Goal: Task Accomplishment & Management: Use online tool/utility

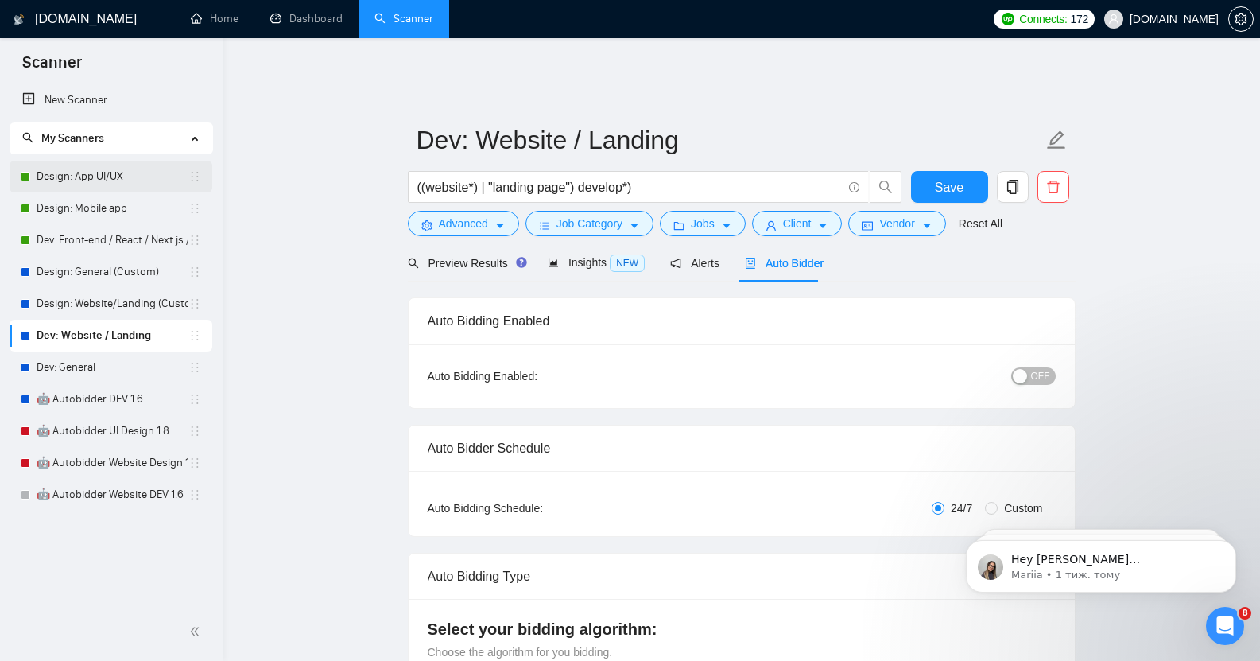
drag, startPoint x: 0, startPoint y: 0, endPoint x: 77, endPoint y: 178, distance: 194.0
click at [77, 178] on link "Design: App UI/UX" at bounding box center [113, 177] width 152 height 32
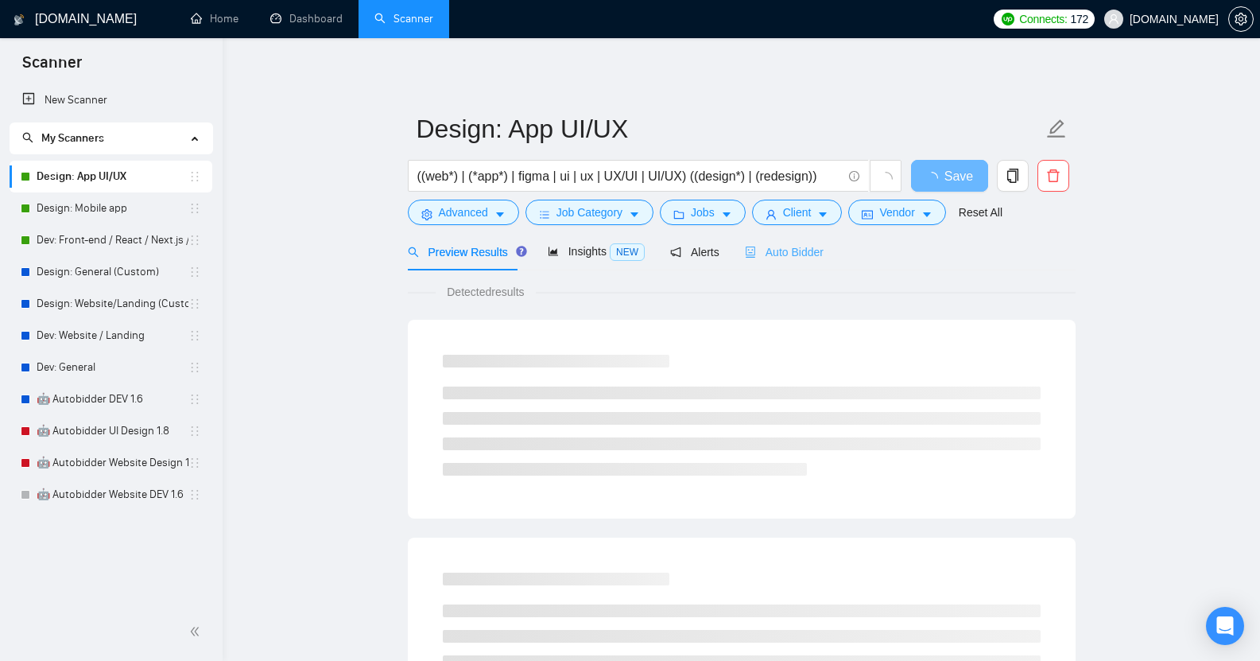
click at [773, 263] on div "Auto Bidder" at bounding box center [784, 251] width 79 height 37
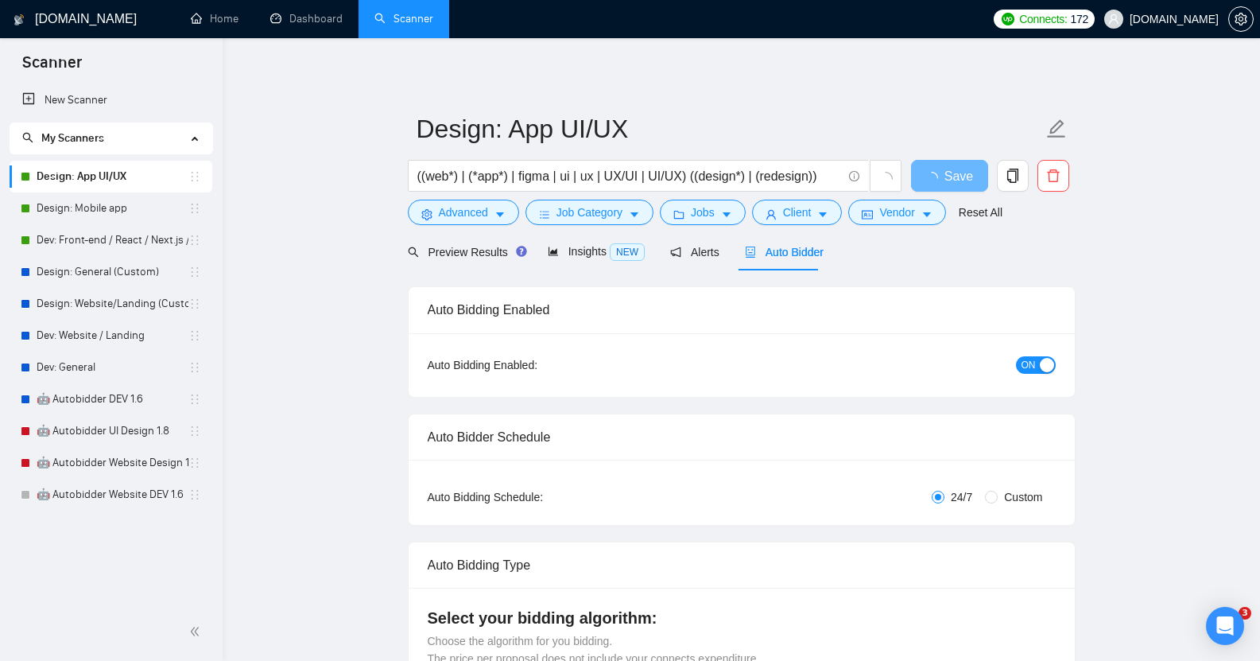
checkbox input "true"
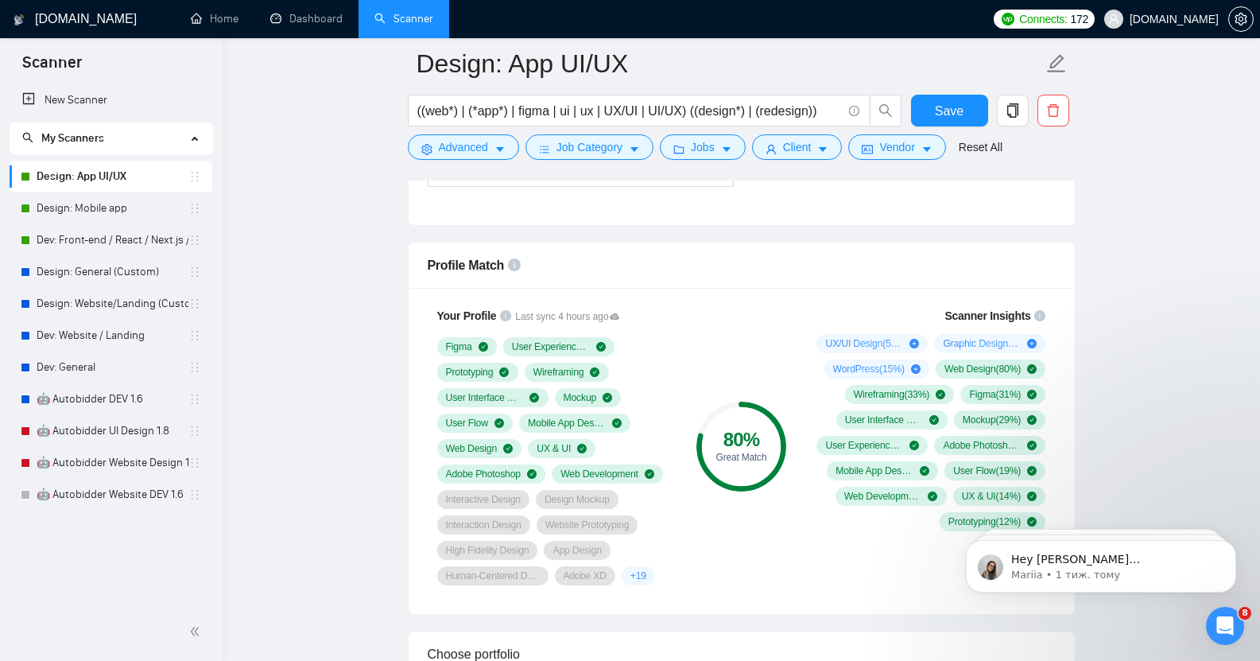
scroll to position [986, 0]
click at [126, 210] on link "Design: Mobile app" at bounding box center [113, 208] width 152 height 32
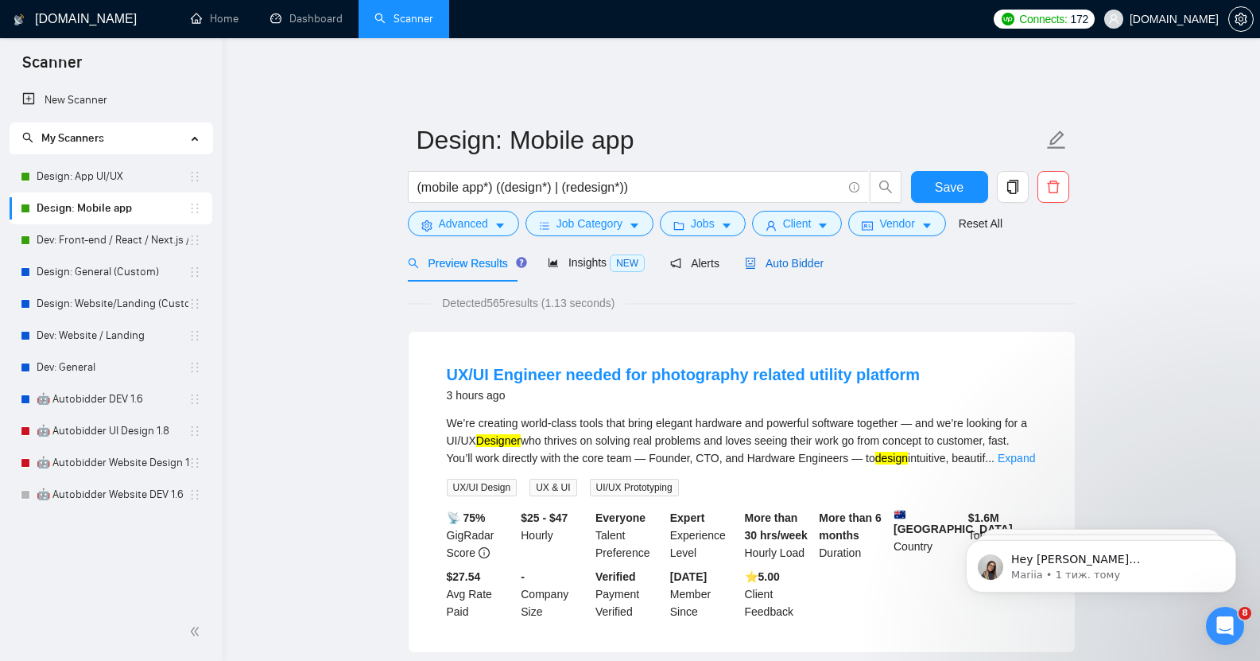
click at [792, 257] on span "Auto Bidder" at bounding box center [784, 263] width 79 height 13
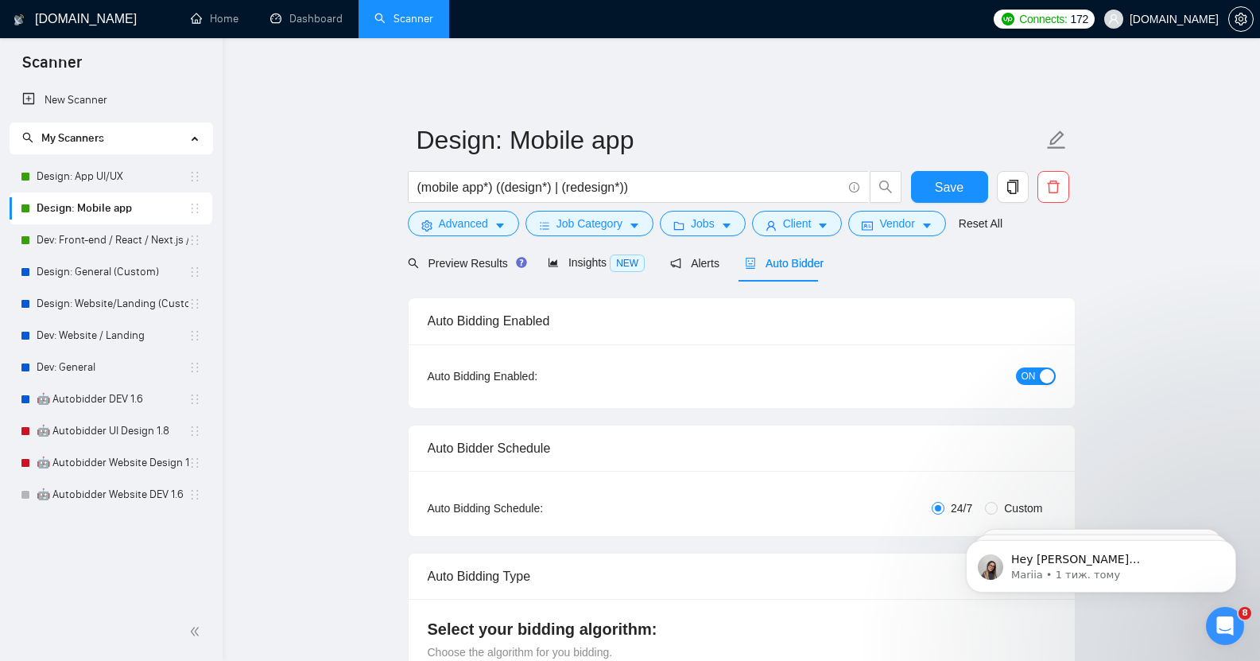
checkbox input "true"
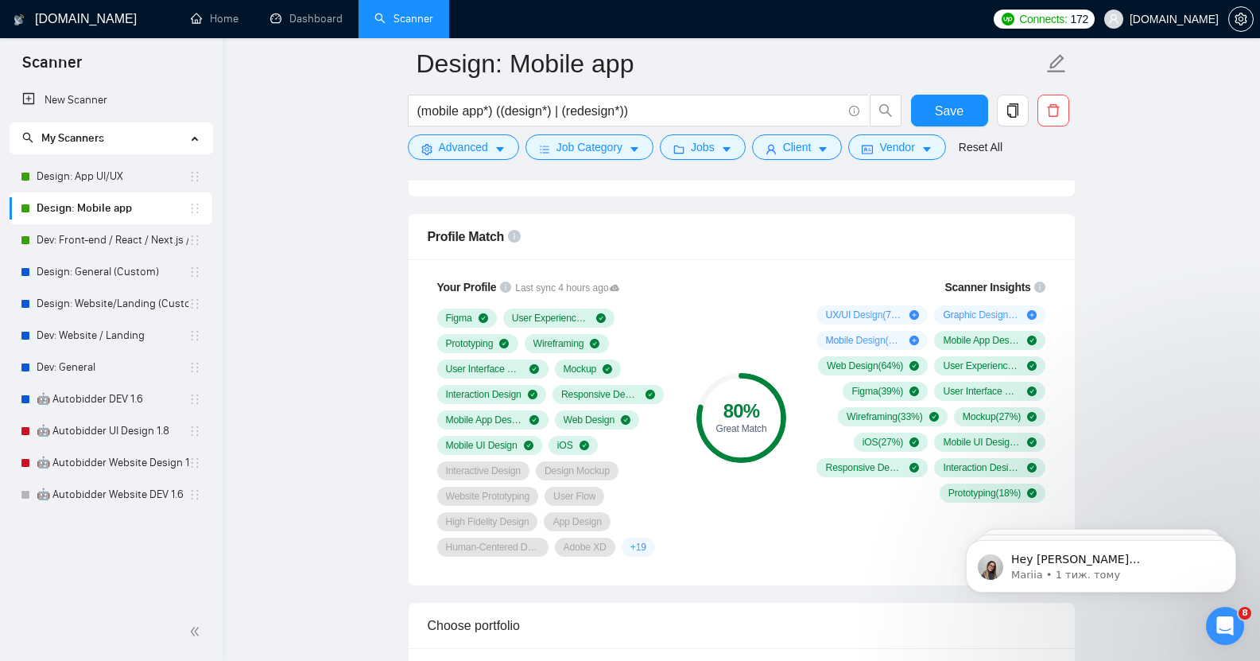
scroll to position [1014, 0]
click at [126, 243] on link "Dev: Front-end / React / Next.js / WebGL / GSAP" at bounding box center [113, 240] width 152 height 32
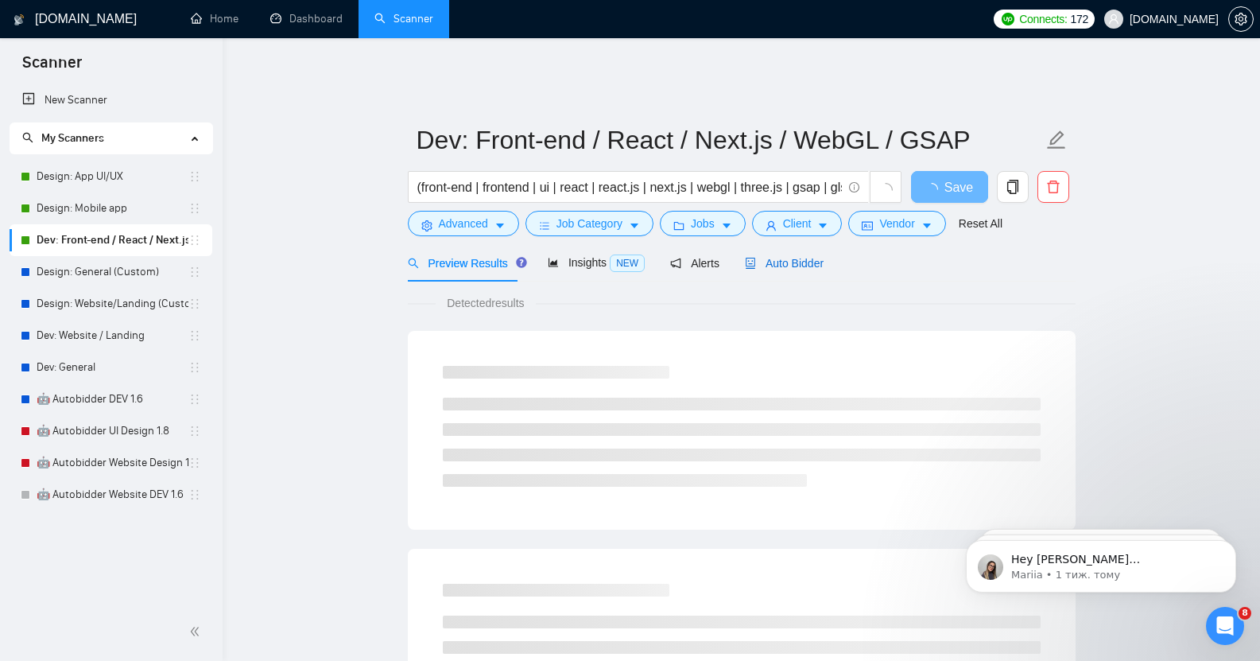
click at [772, 257] on span "Auto Bidder" at bounding box center [784, 263] width 79 height 13
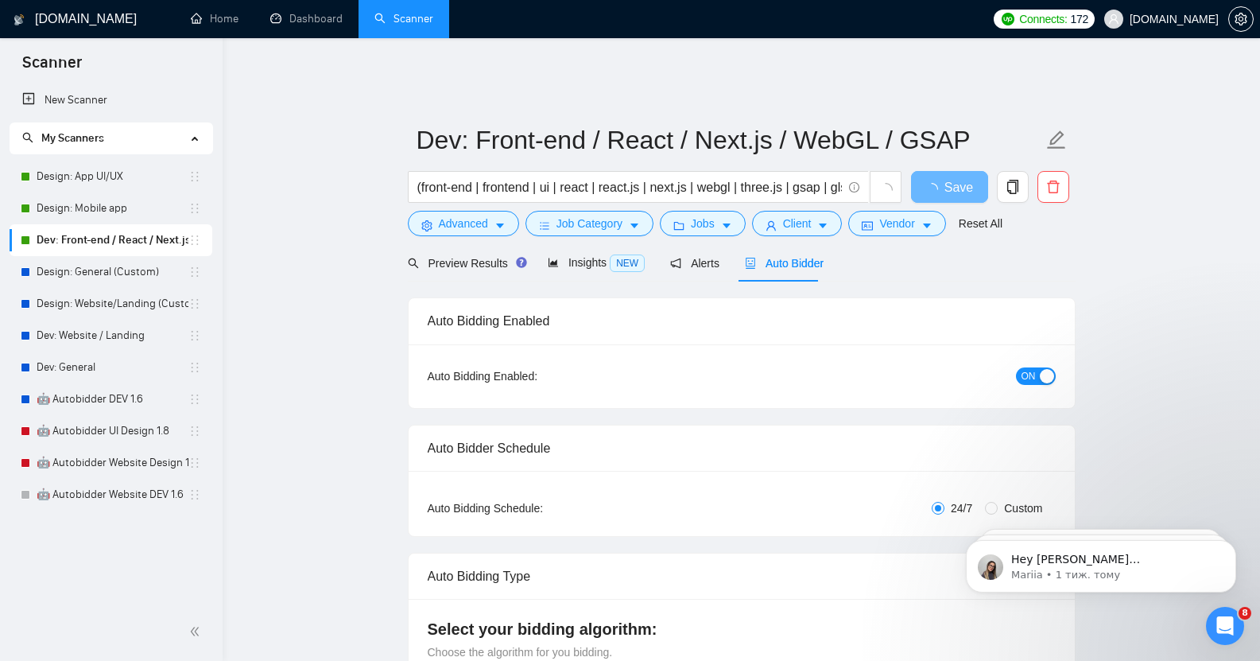
checkbox input "true"
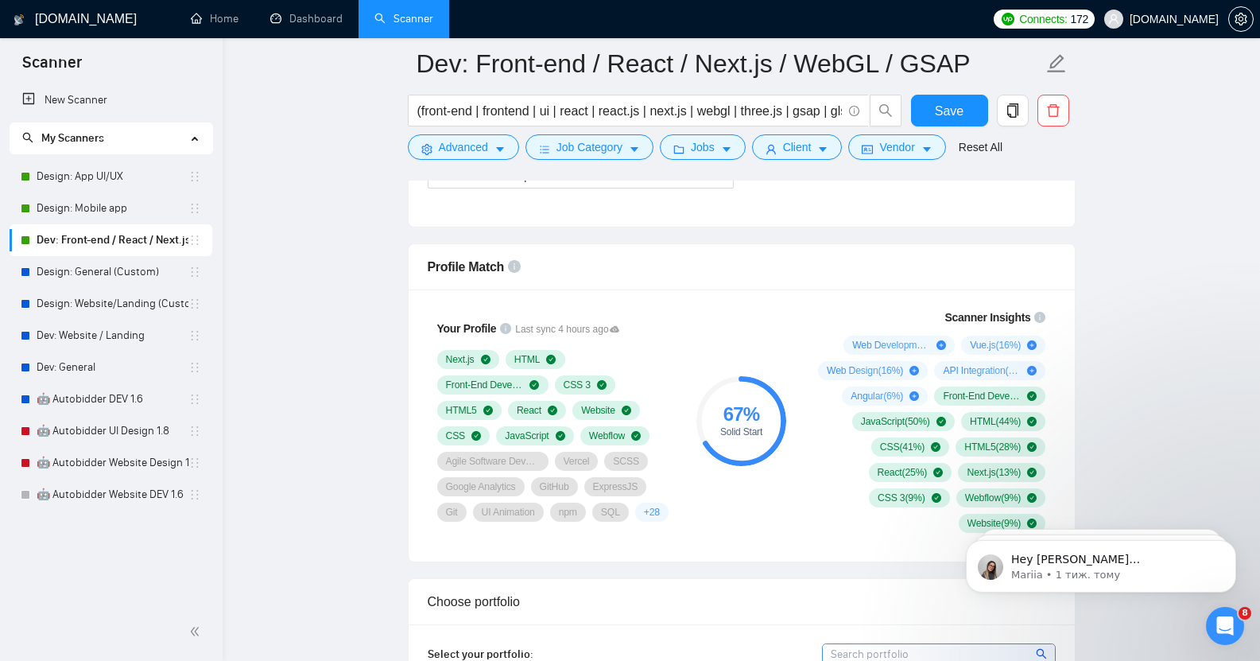
scroll to position [988, 0]
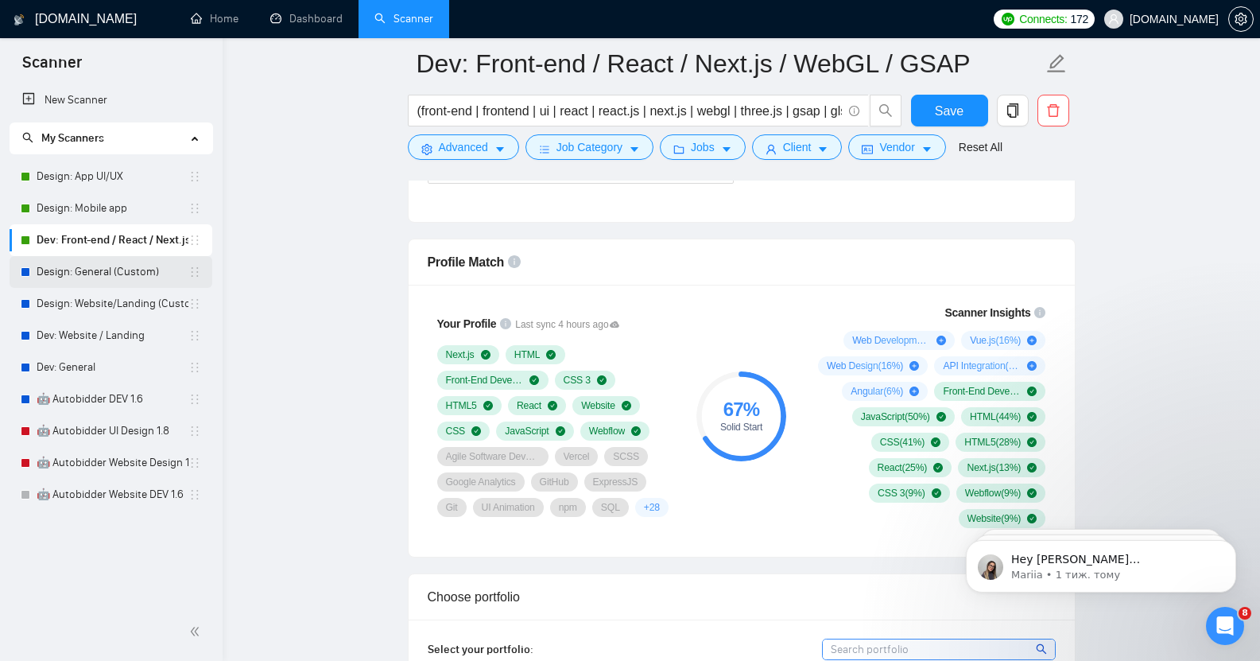
click at [103, 277] on link "Design: General (Custom)" at bounding box center [113, 272] width 152 height 32
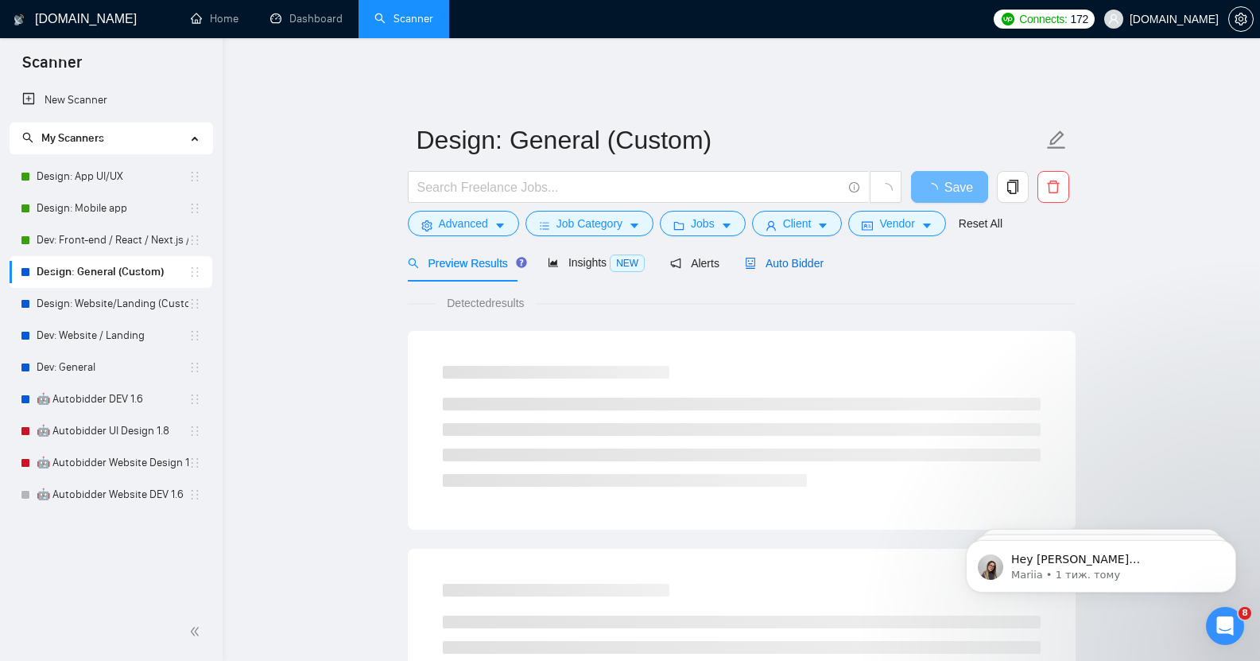
click at [786, 257] on span "Auto Bidder" at bounding box center [784, 263] width 79 height 13
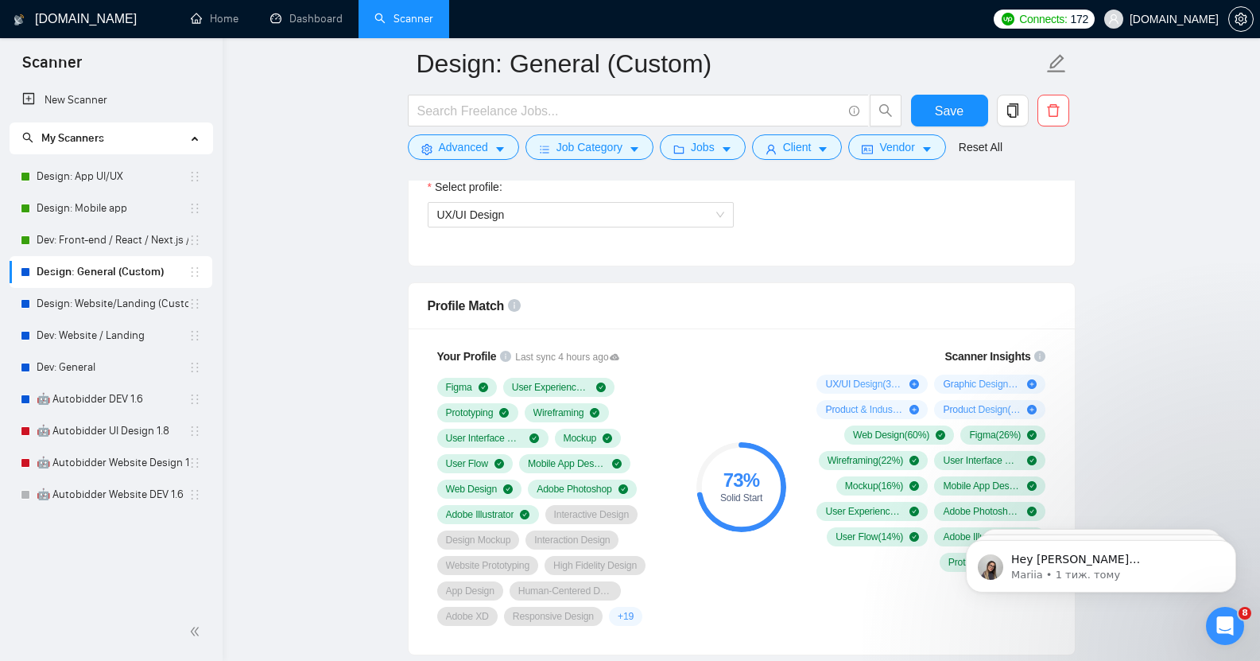
scroll to position [945, 0]
click at [85, 173] on link "Design: App UI/UX" at bounding box center [113, 177] width 152 height 32
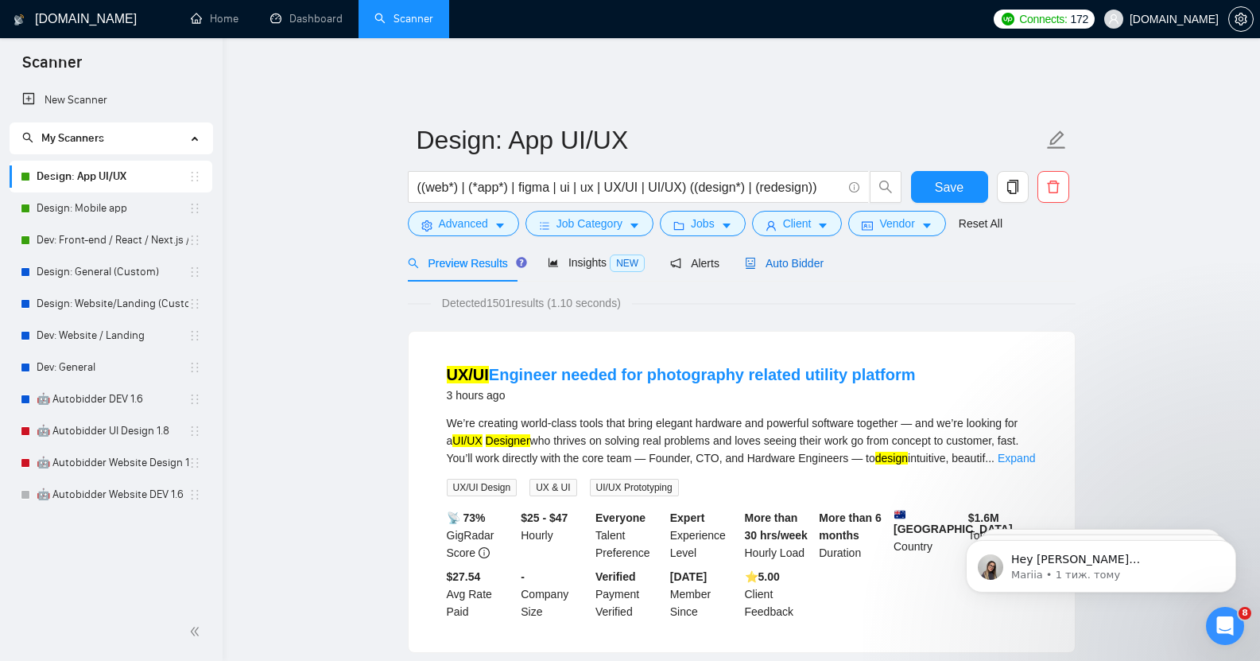
click at [794, 257] on span "Auto Bidder" at bounding box center [784, 263] width 79 height 13
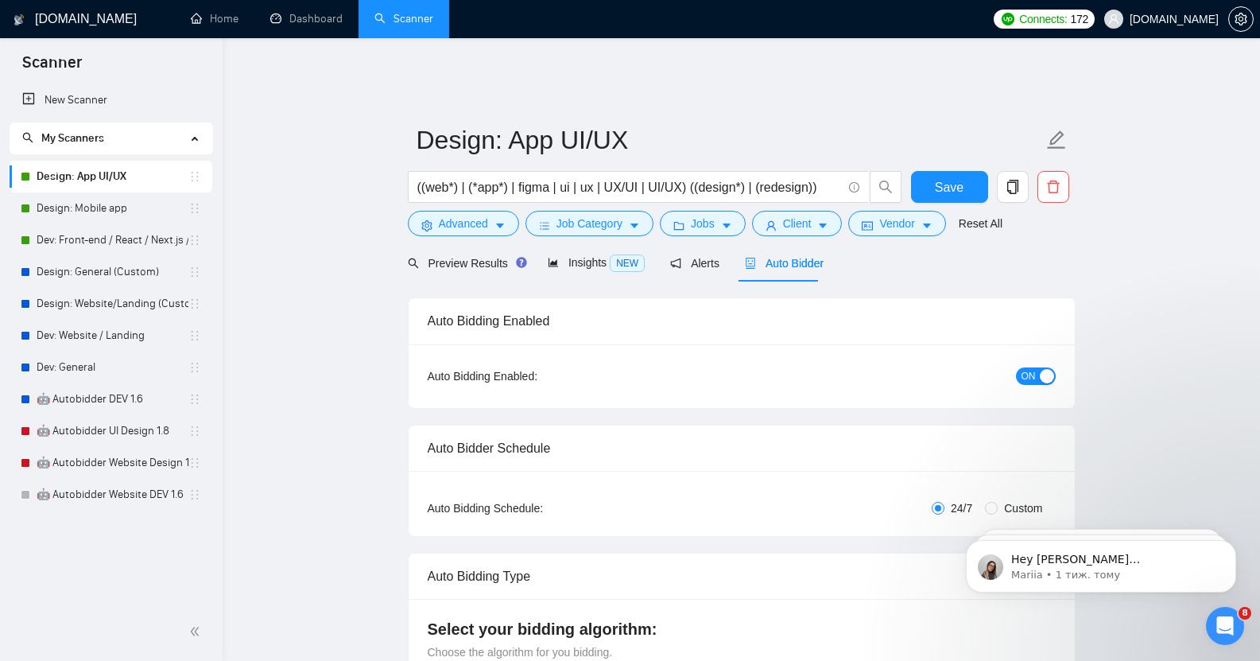
checkbox input "true"
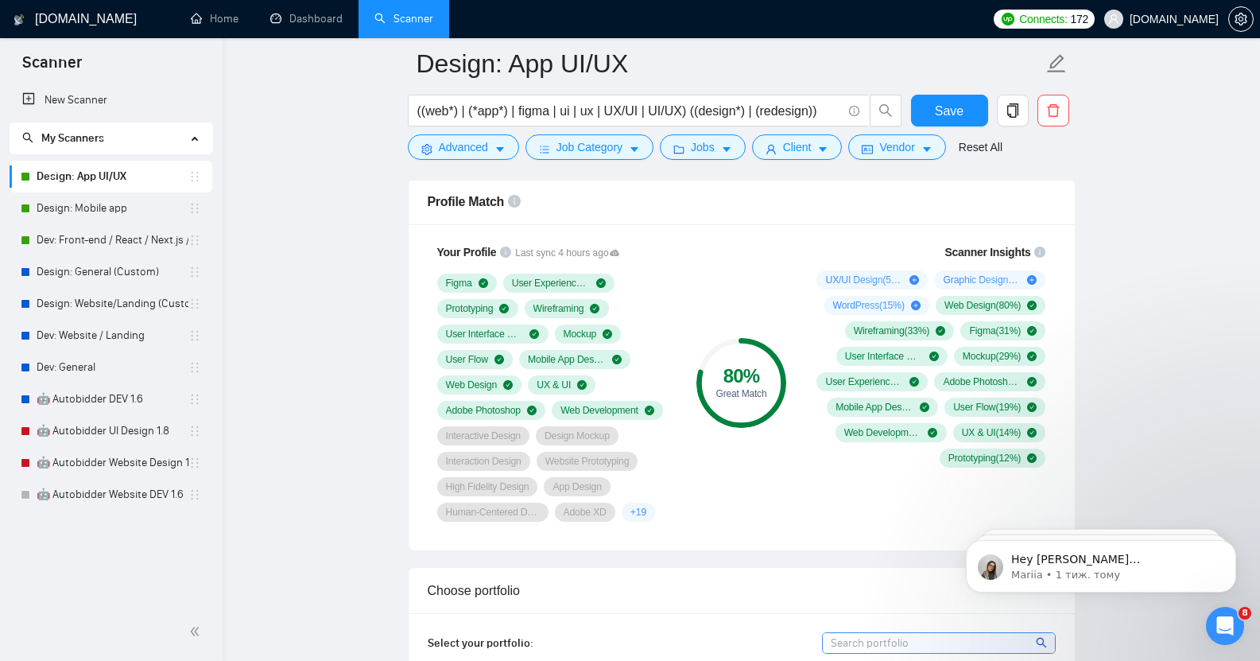
scroll to position [1018, 0]
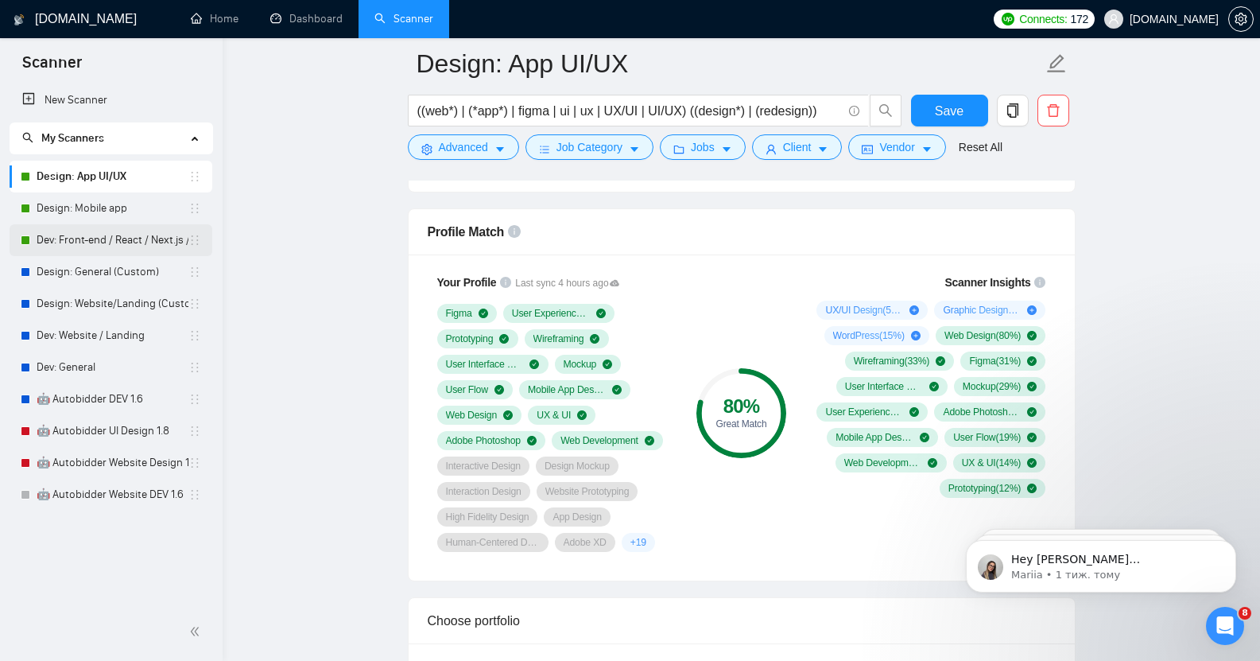
click at [121, 239] on link "Dev: Front-end / React / Next.js / WebGL / GSAP" at bounding box center [113, 240] width 152 height 32
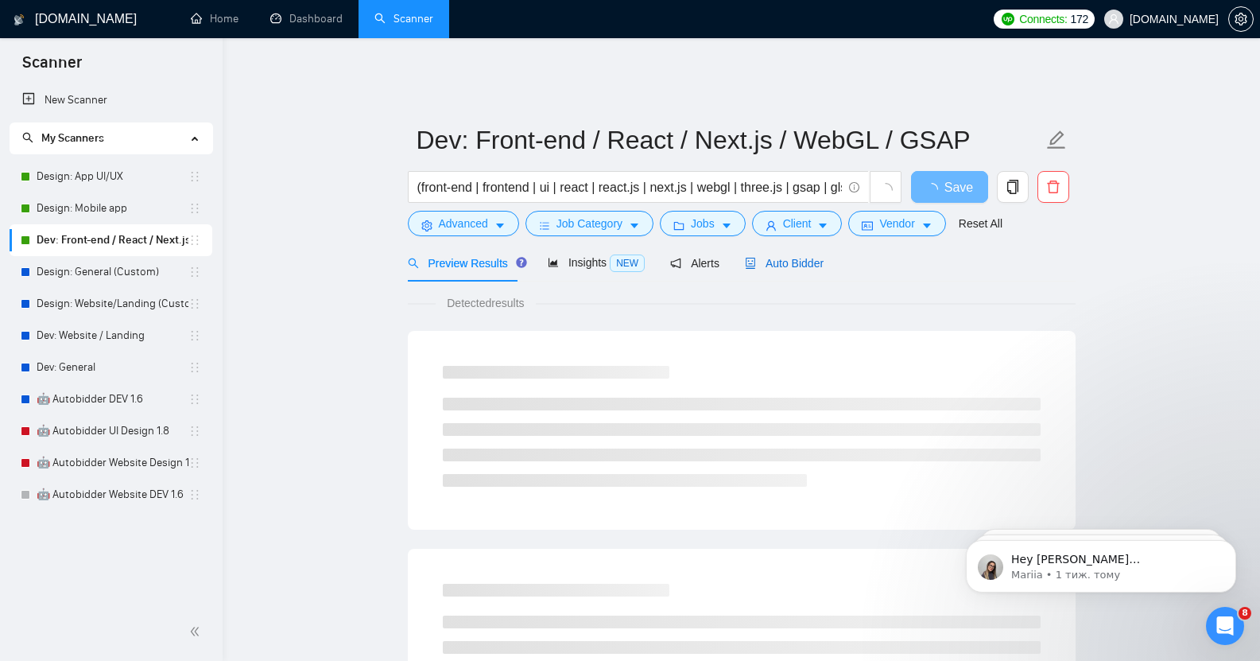
click at [774, 257] on span "Auto Bidder" at bounding box center [784, 263] width 79 height 13
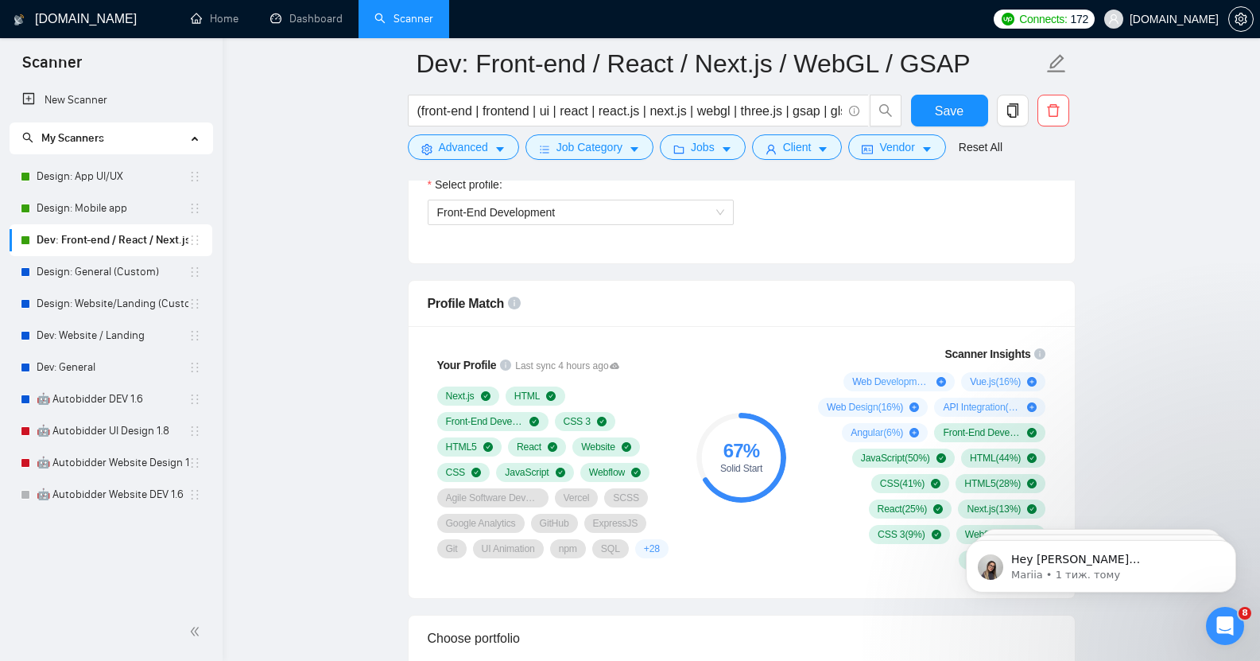
scroll to position [946, 0]
click at [110, 166] on link "Design: App UI/UX" at bounding box center [113, 177] width 152 height 32
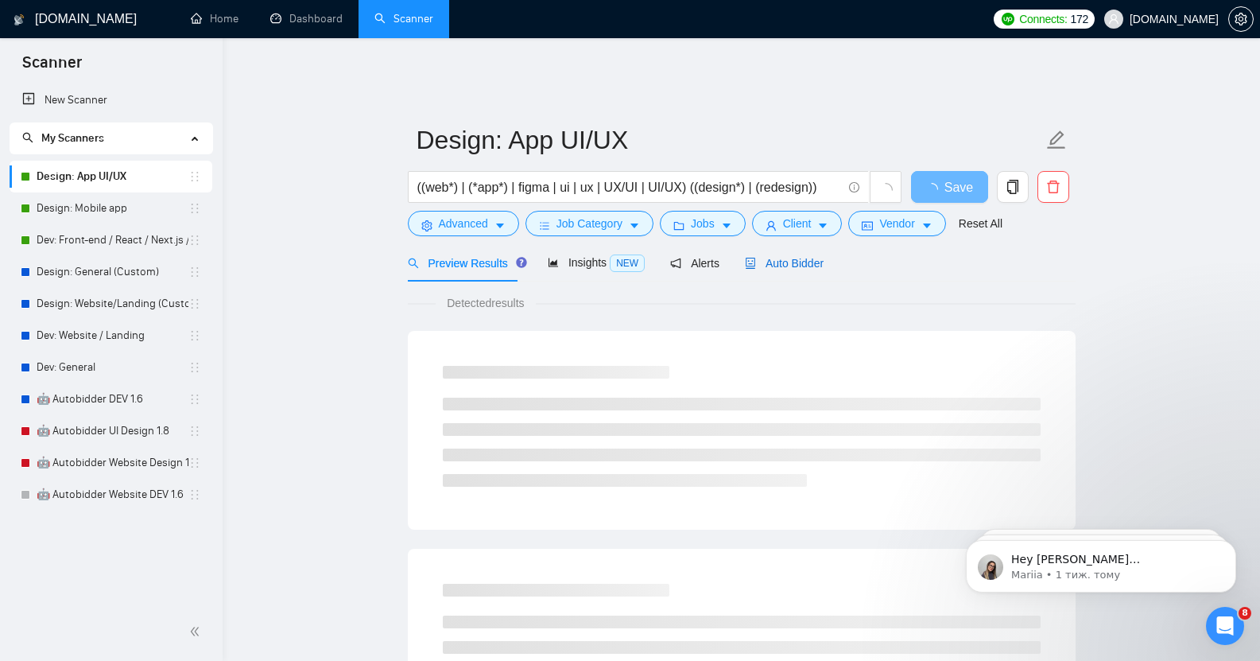
click at [786, 257] on span "Auto Bidder" at bounding box center [784, 263] width 79 height 13
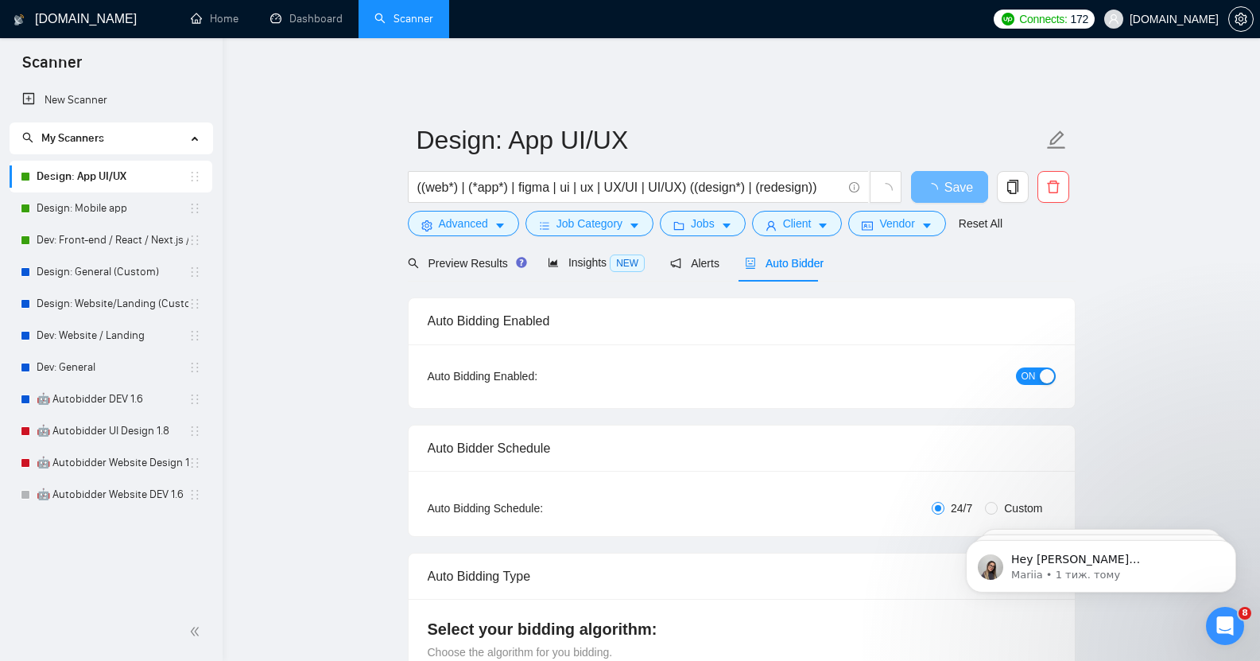
checkbox input "true"
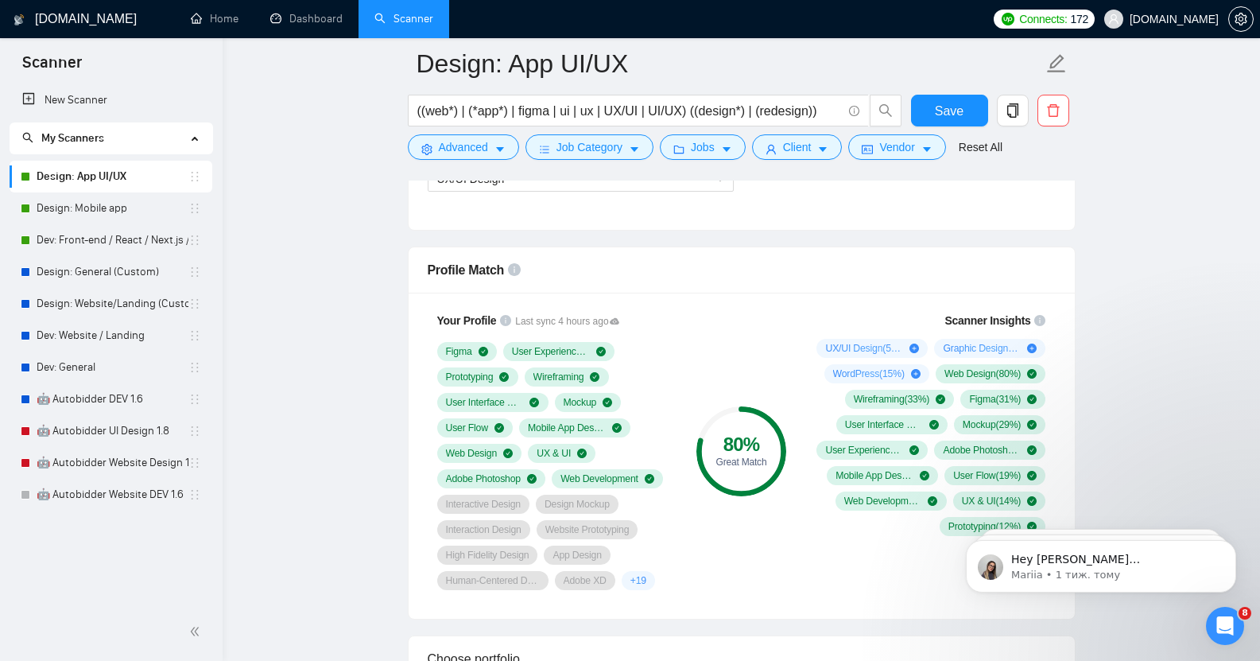
scroll to position [979, 0]
click at [96, 212] on link "Design: Mobile app" at bounding box center [113, 208] width 152 height 32
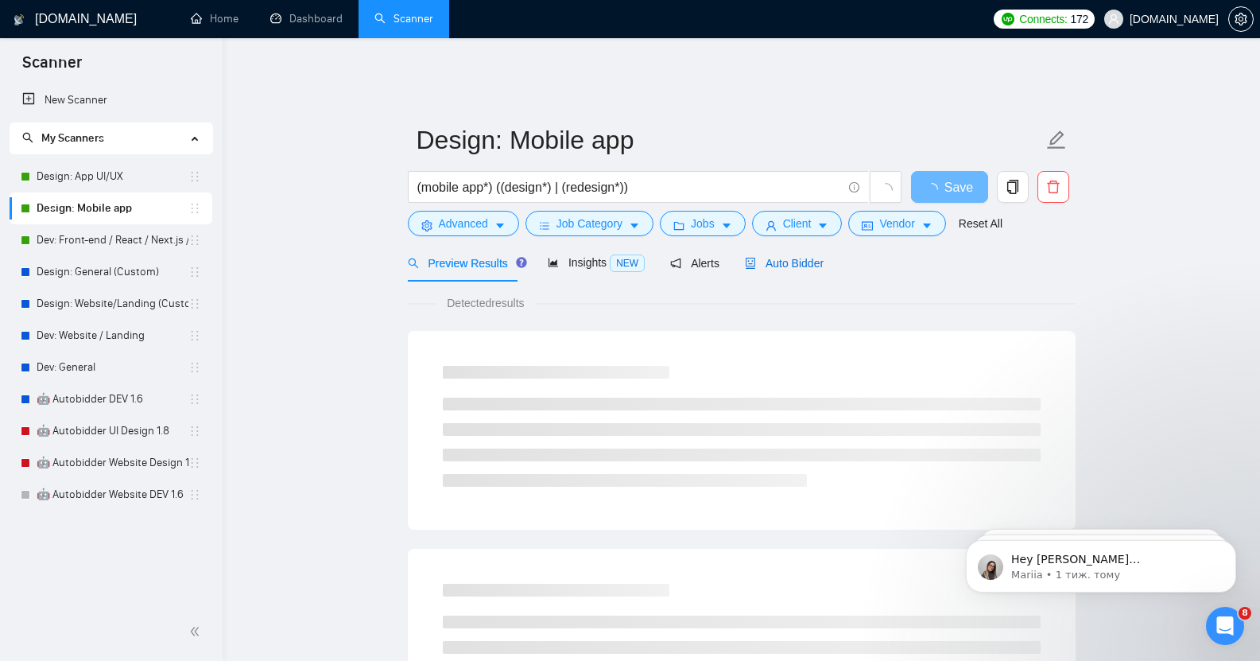
click at [796, 257] on span "Auto Bidder" at bounding box center [784, 263] width 79 height 13
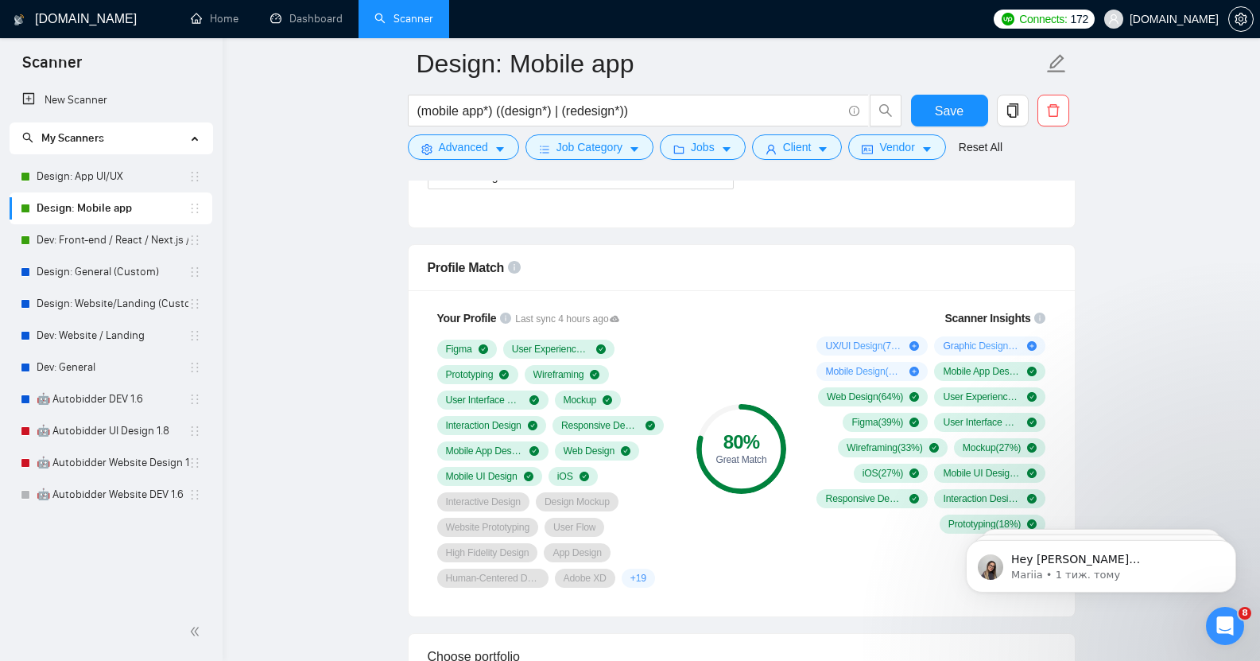
scroll to position [963, 0]
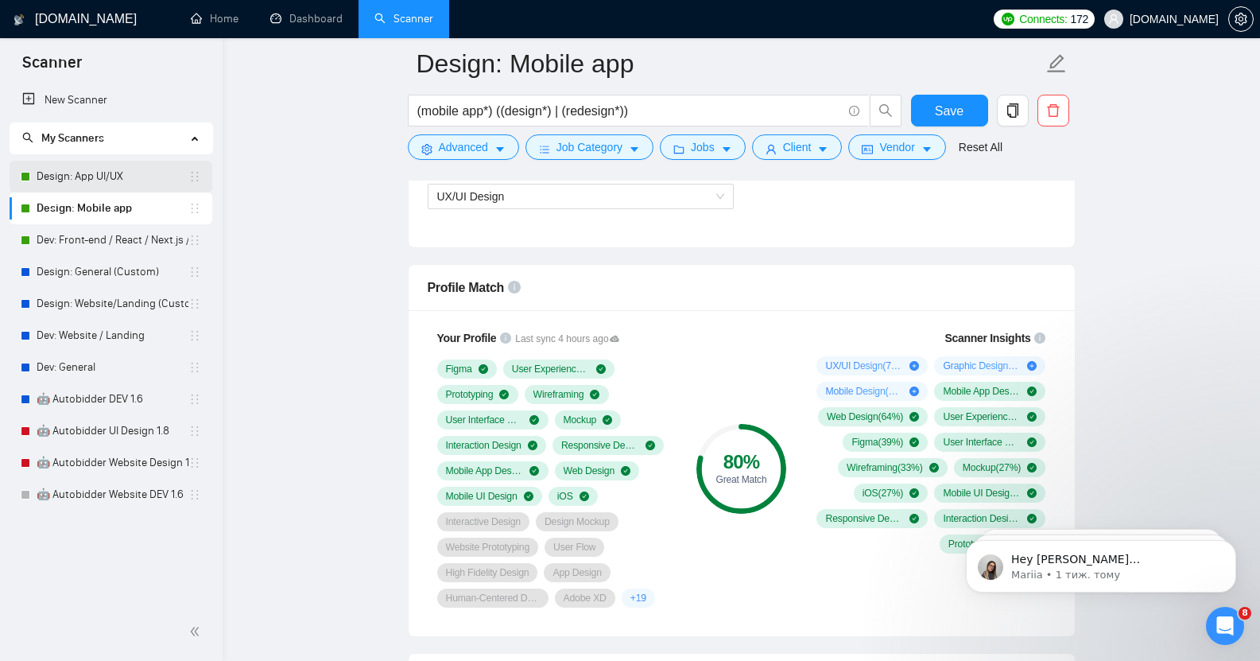
click at [105, 180] on link "Design: App UI/UX" at bounding box center [113, 177] width 152 height 32
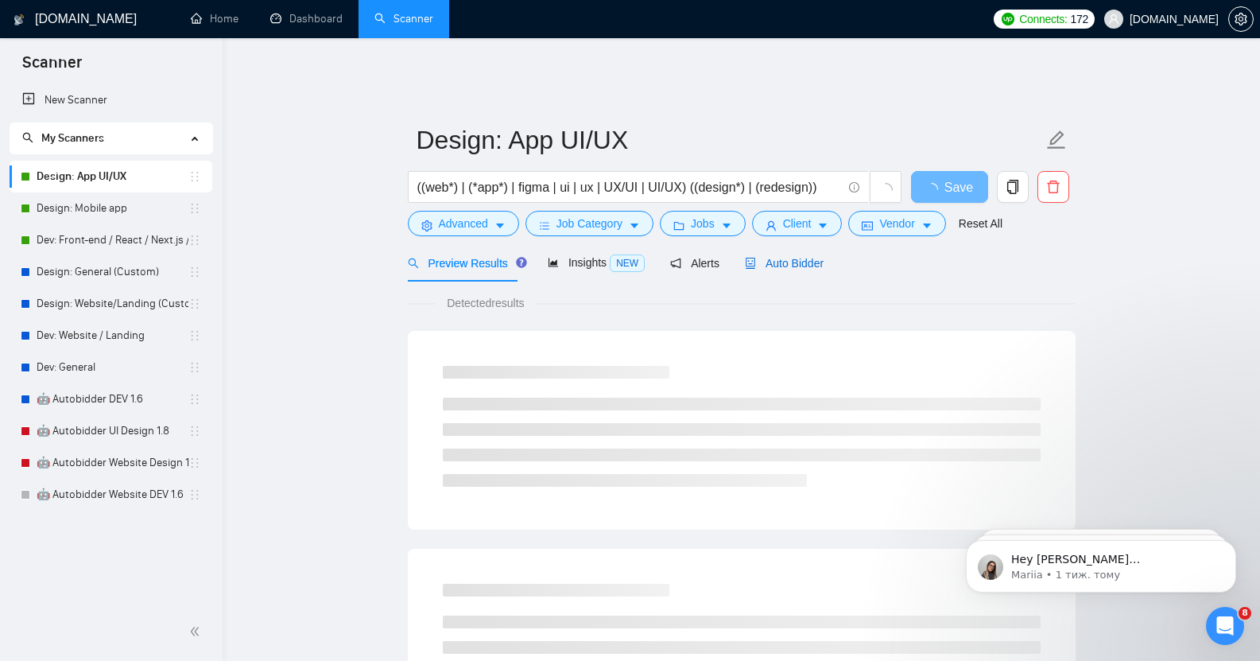
click at [773, 257] on span "Auto Bidder" at bounding box center [784, 263] width 79 height 13
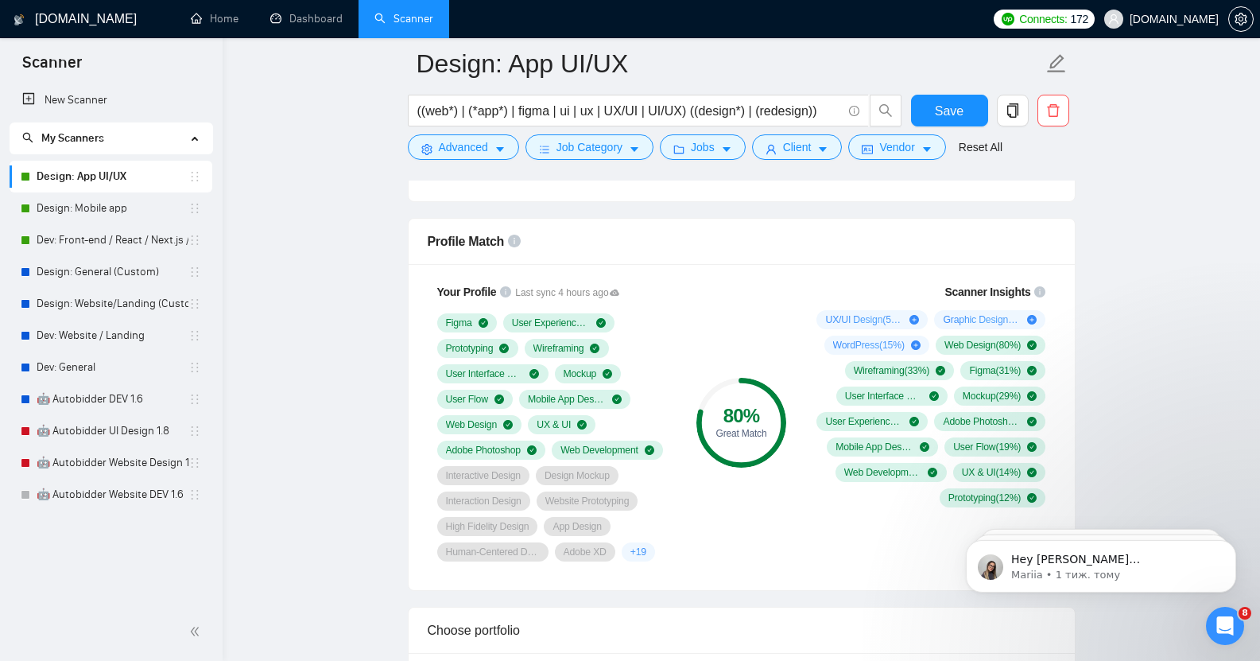
scroll to position [1011, 0]
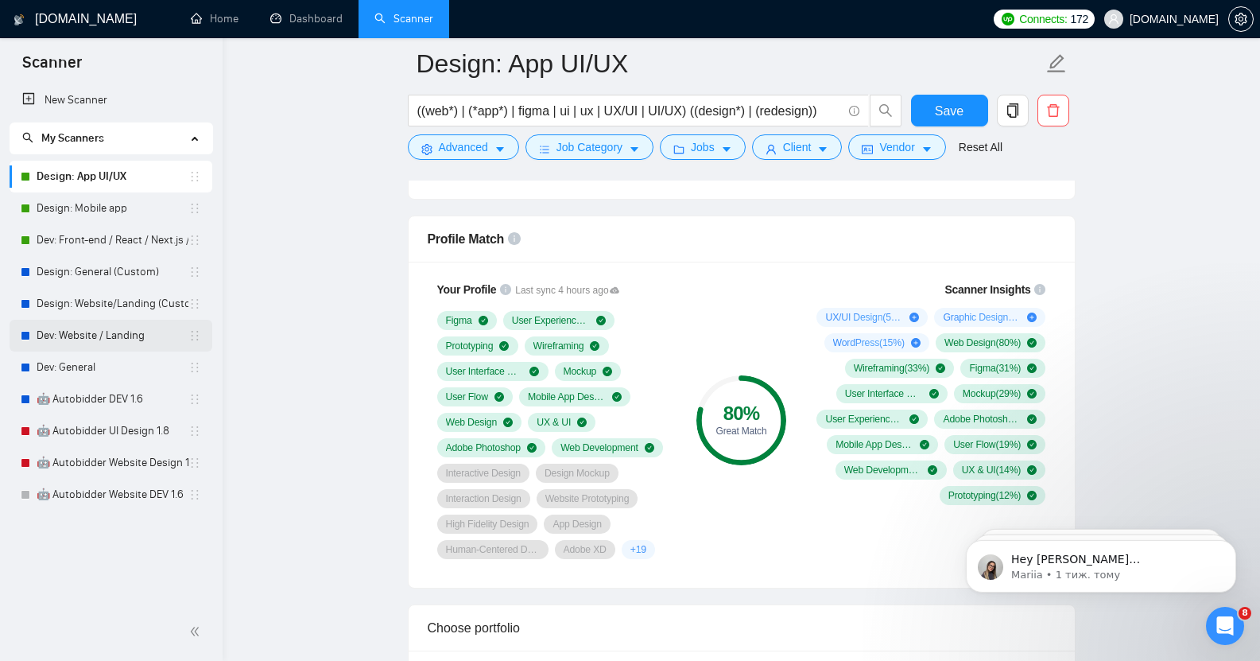
click at [85, 330] on link "Dev: Website / Landing" at bounding box center [113, 336] width 152 height 32
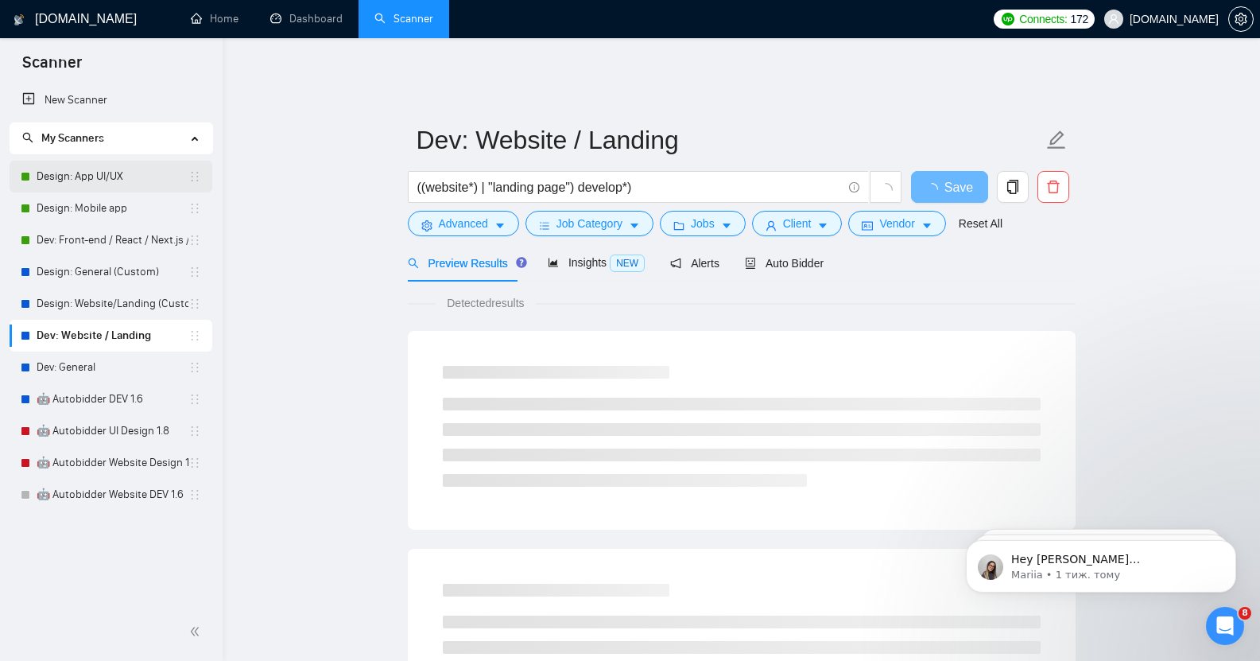
click at [95, 184] on link "Design: App UI/UX" at bounding box center [113, 177] width 152 height 32
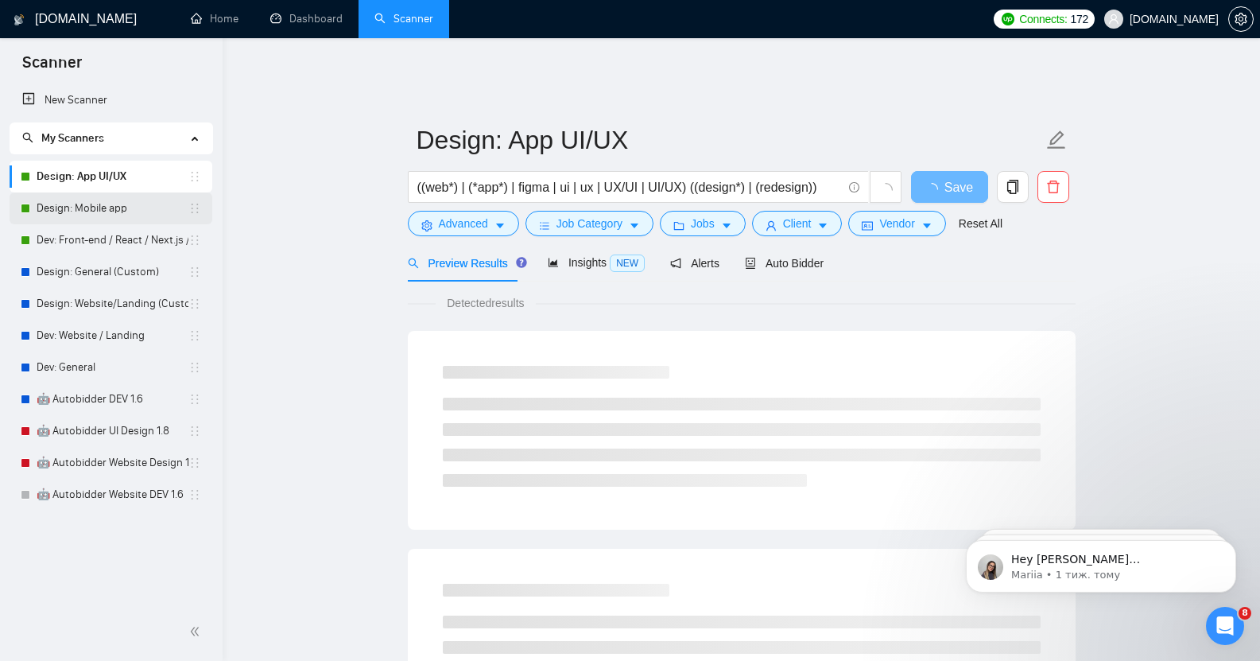
click at [130, 207] on link "Design: Mobile app" at bounding box center [113, 208] width 152 height 32
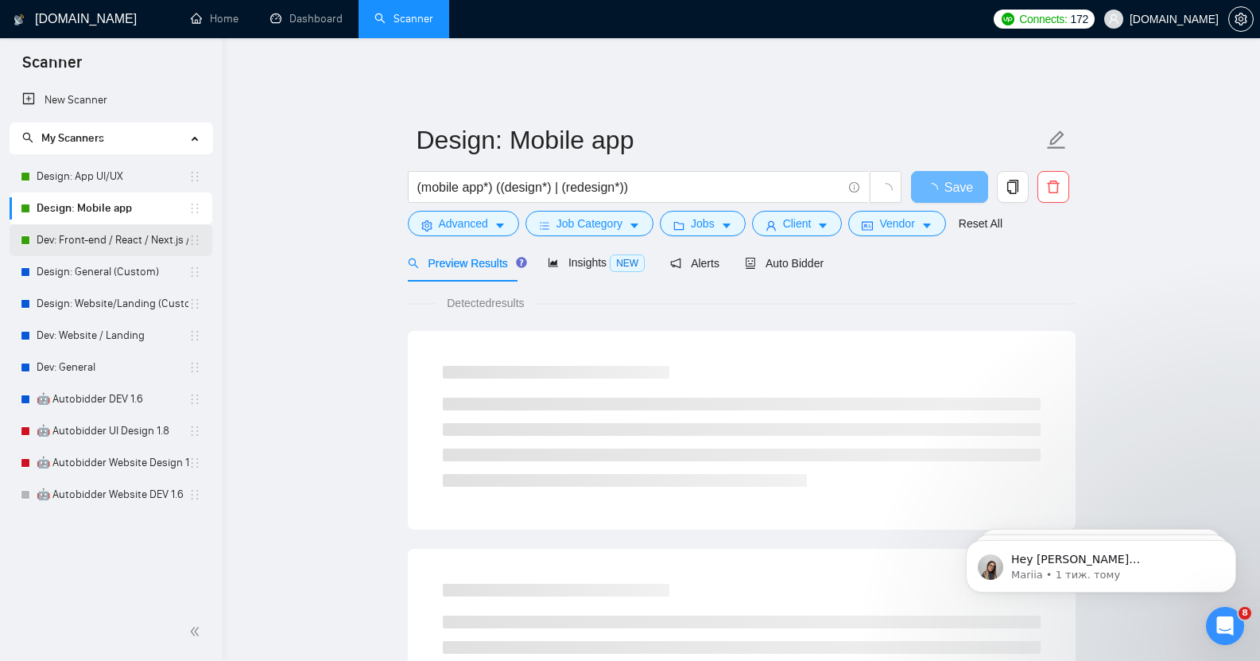
click at [87, 241] on link "Dev: Front-end / React / Next.js / WebGL / GSAP" at bounding box center [113, 240] width 152 height 32
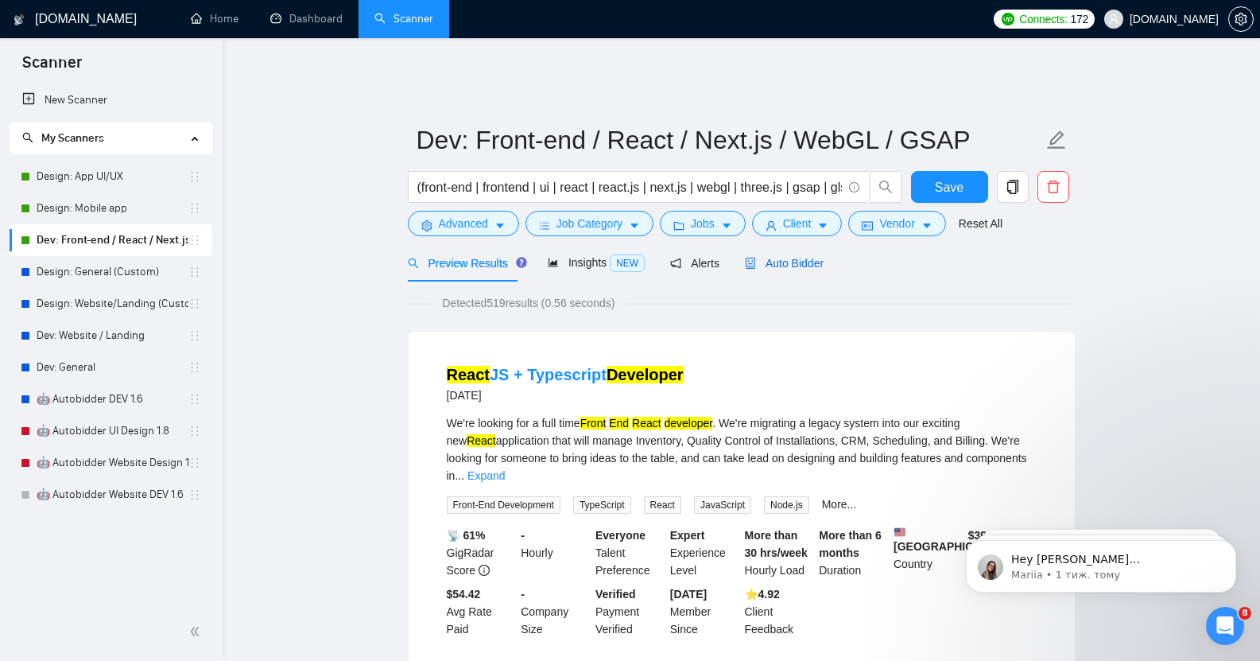
click at [783, 257] on span "Auto Bidder" at bounding box center [784, 263] width 79 height 13
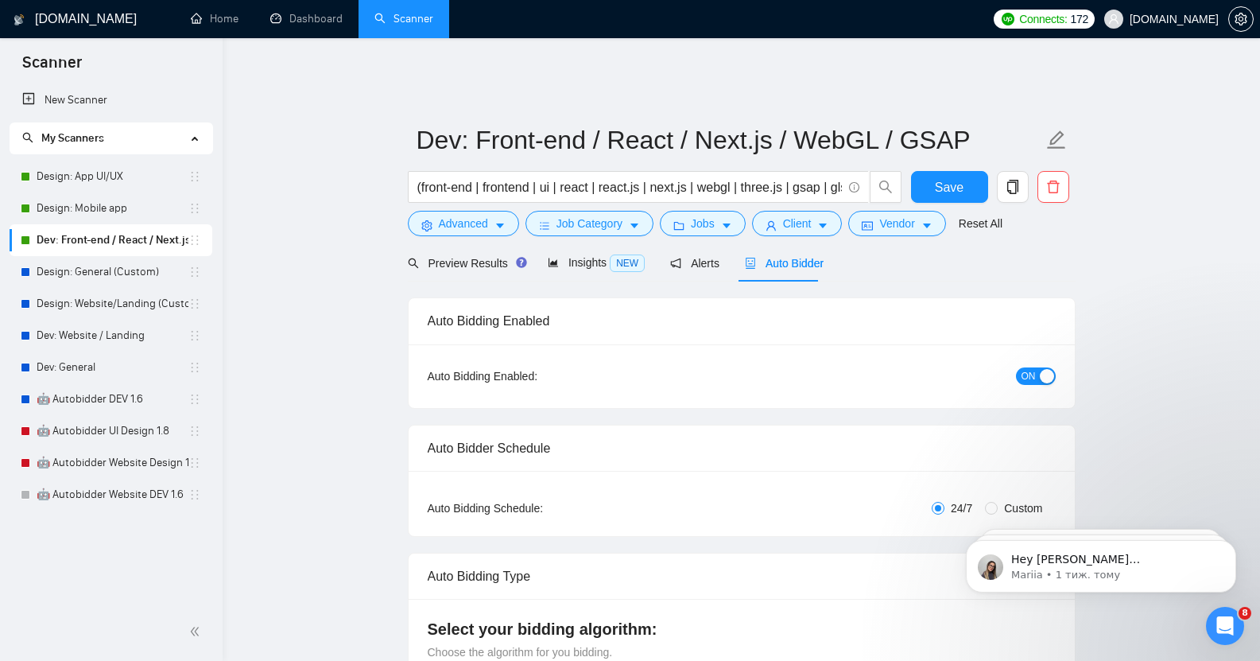
checkbox input "true"
click at [460, 259] on div "Preview Results" at bounding box center [465, 262] width 114 height 17
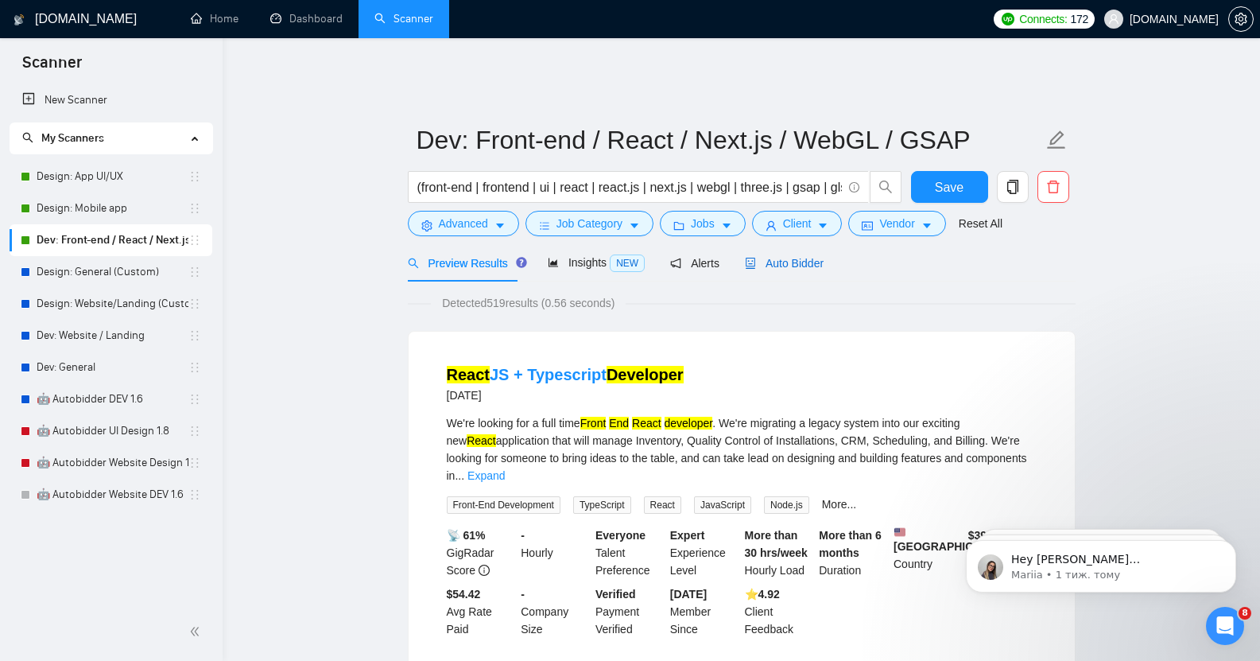
click at [780, 257] on span "Auto Bidder" at bounding box center [784, 263] width 79 height 13
